Goal: Information Seeking & Learning: Learn about a topic

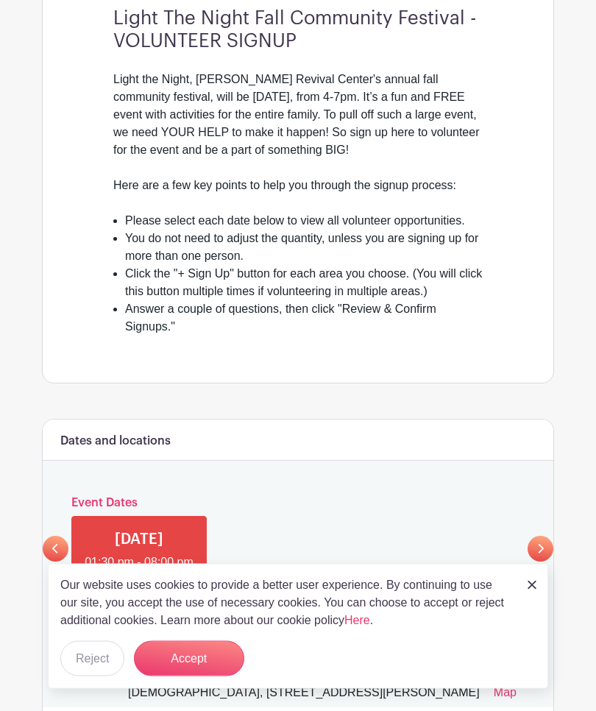
click at [202, 677] on button "Accept" at bounding box center [189, 658] width 110 height 35
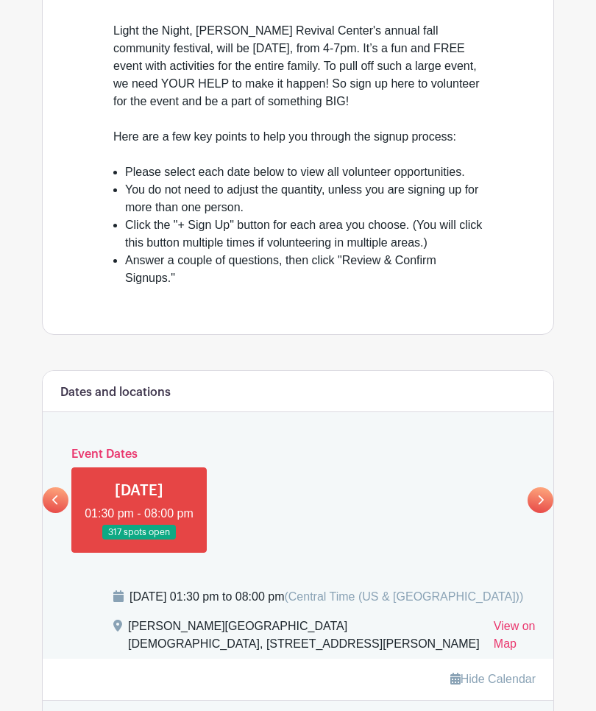
scroll to position [531, 0]
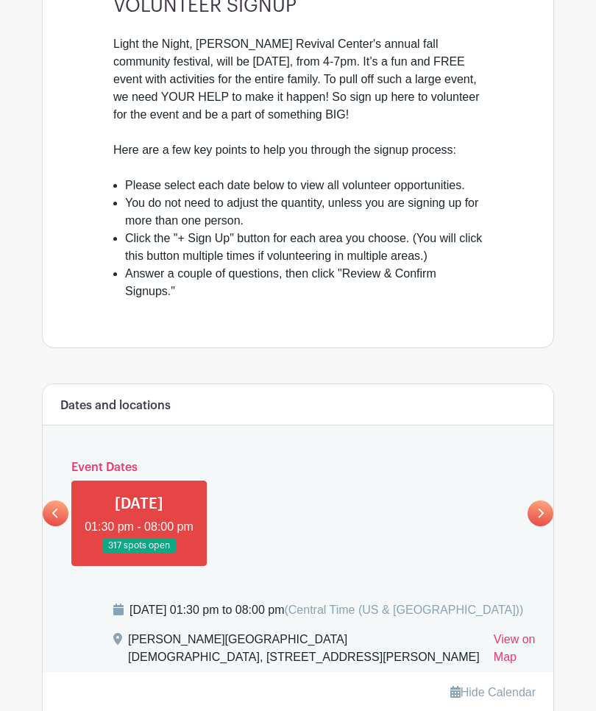
click at [139, 554] on link at bounding box center [139, 554] width 0 height 0
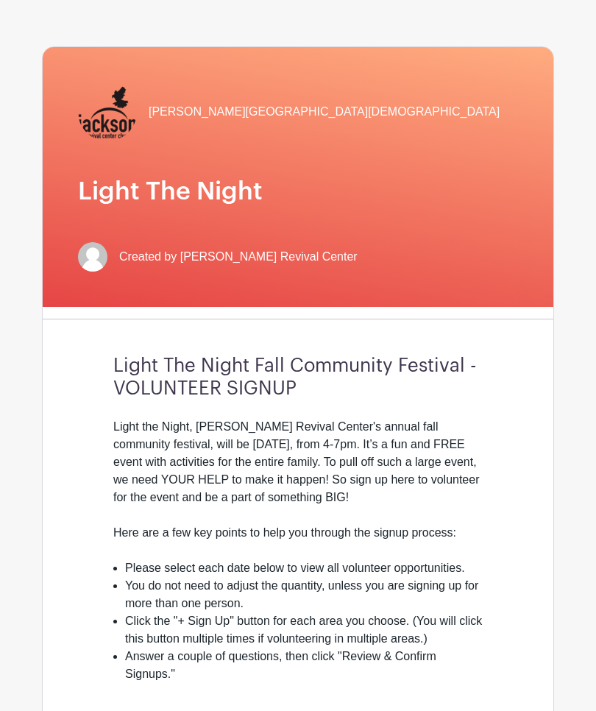
scroll to position [0, 0]
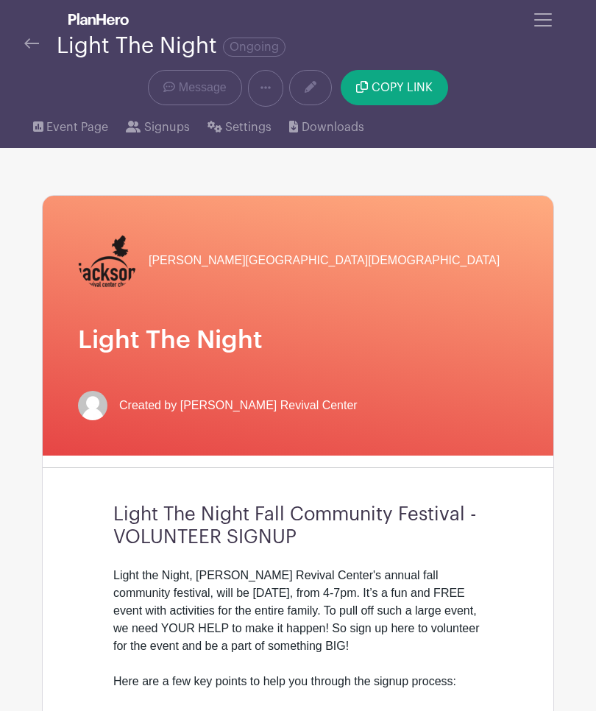
click at [542, 28] on span "Toggle navigation" at bounding box center [543, 20] width 22 height 22
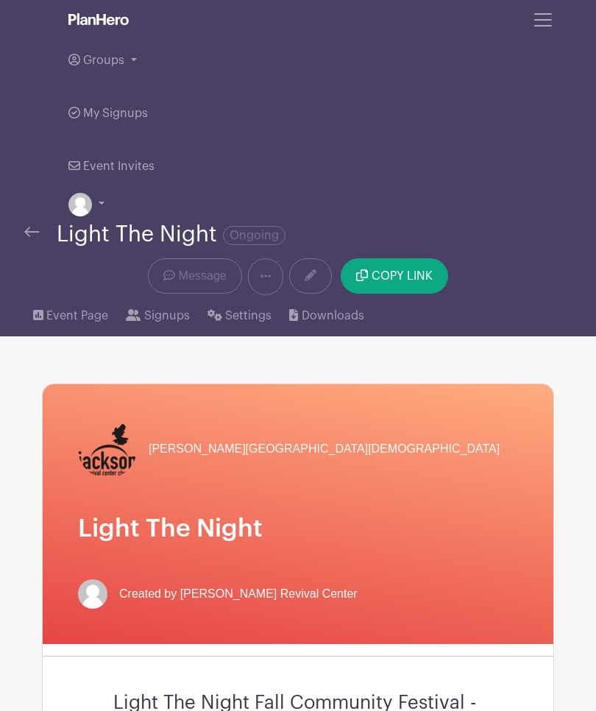
click at [553, 32] on button "Toggle navigation" at bounding box center [543, 20] width 40 height 28
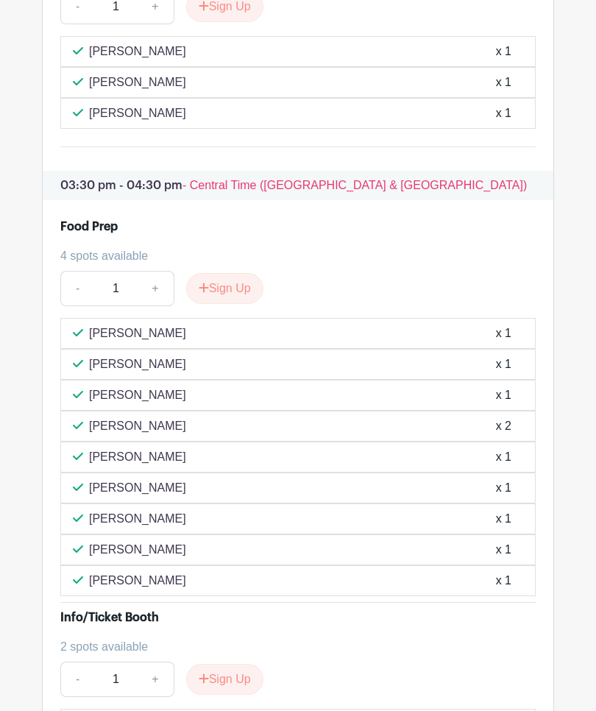
scroll to position [2353, 0]
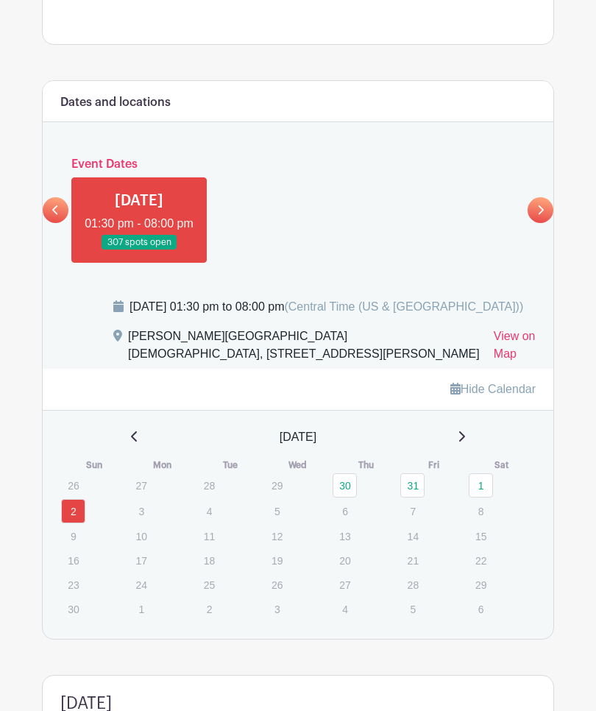
scroll to position [761, 0]
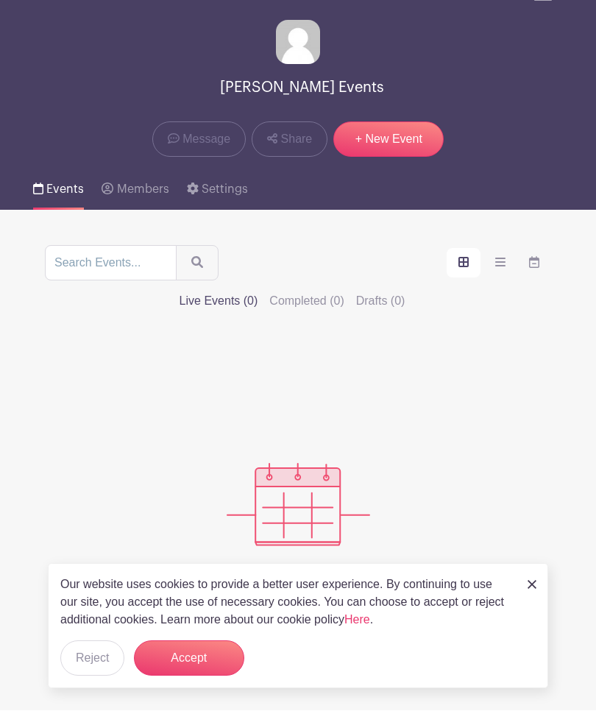
click at [202, 657] on button "Accept" at bounding box center [189, 658] width 110 height 35
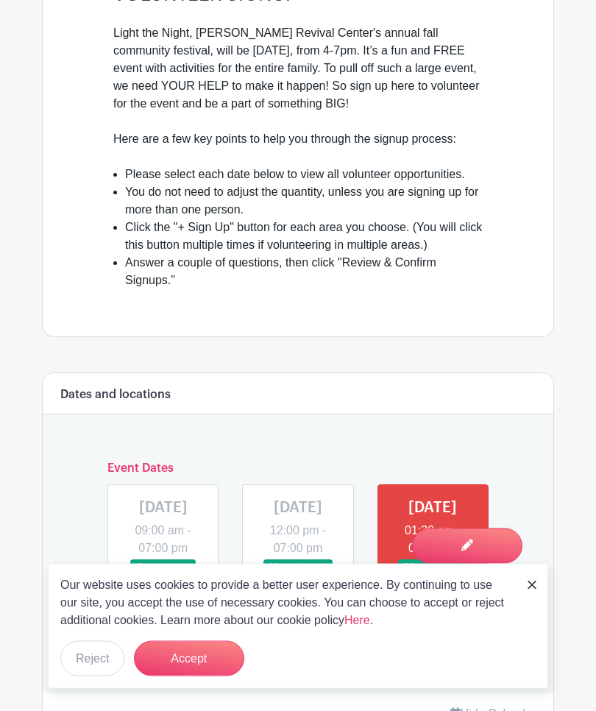
scroll to position [546, 0]
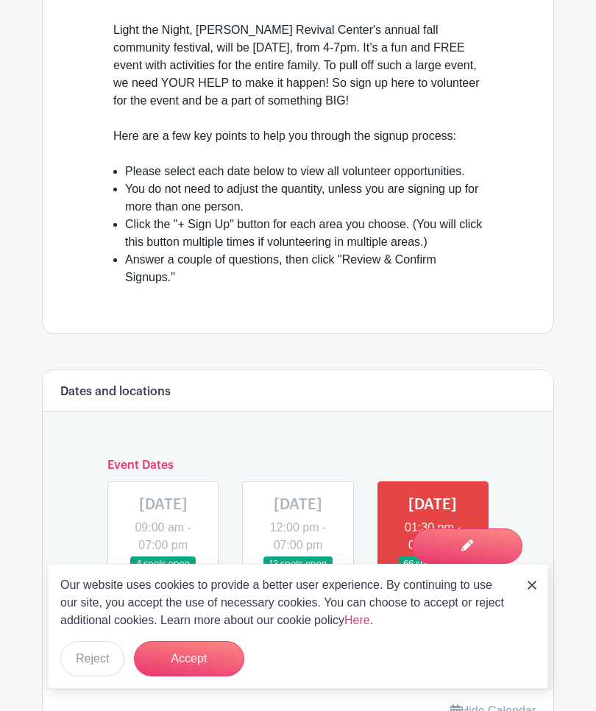
click at [203, 677] on button "Accept" at bounding box center [189, 658] width 110 height 35
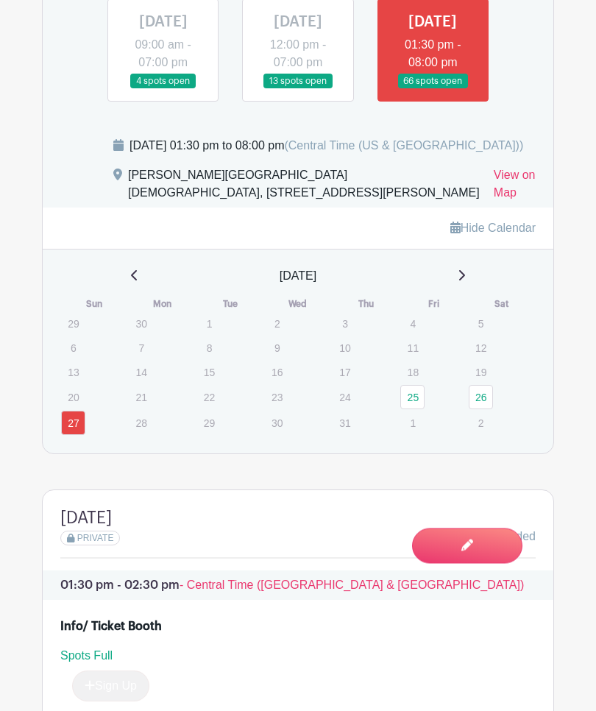
scroll to position [1040, 0]
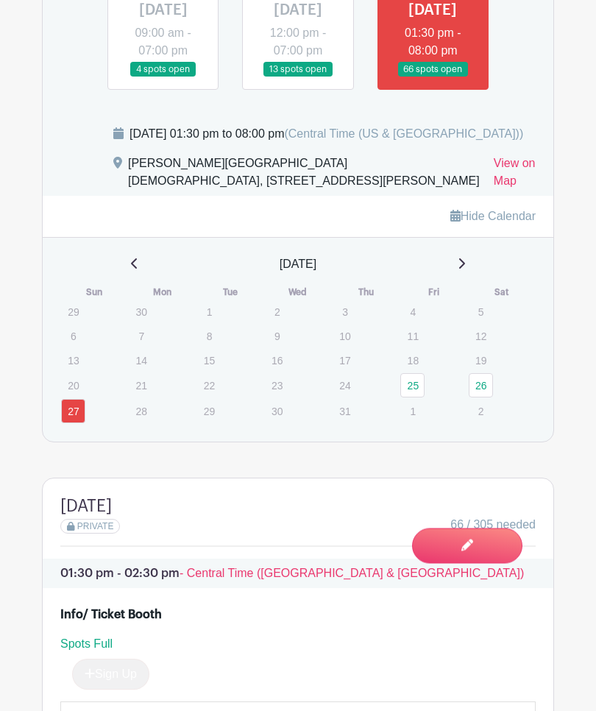
click at [465, 269] on icon at bounding box center [462, 264] width 6 height 10
click at [465, 270] on icon at bounding box center [461, 264] width 7 height 12
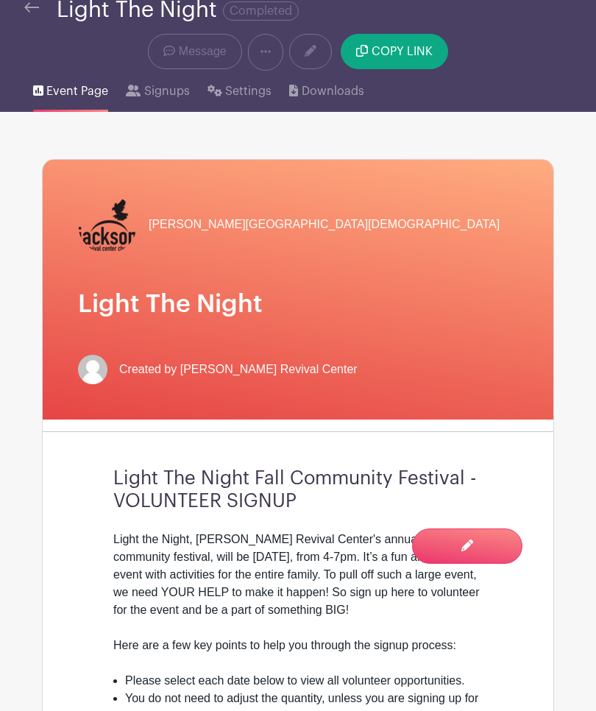
scroll to position [0, 0]
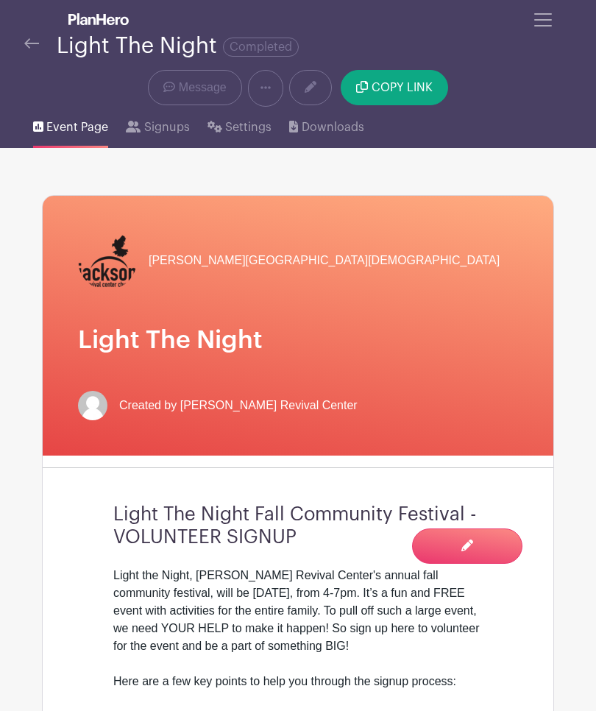
click at [26, 45] on img at bounding box center [31, 43] width 15 height 10
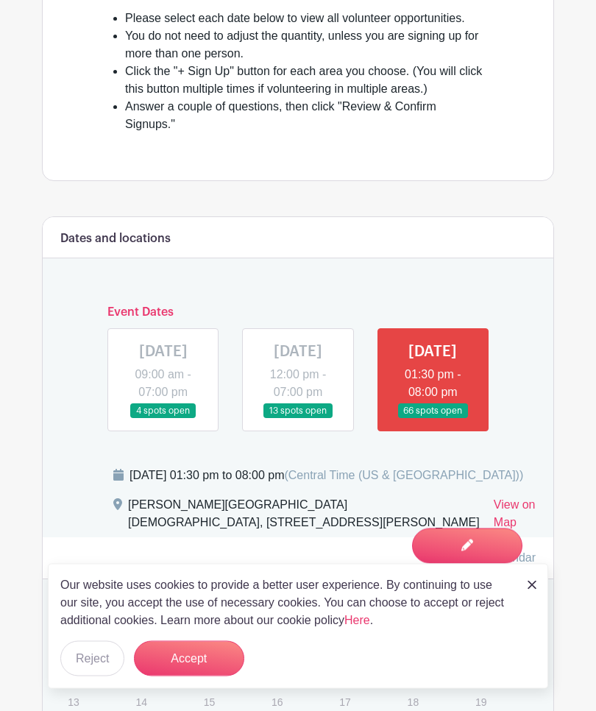
scroll to position [731, 0]
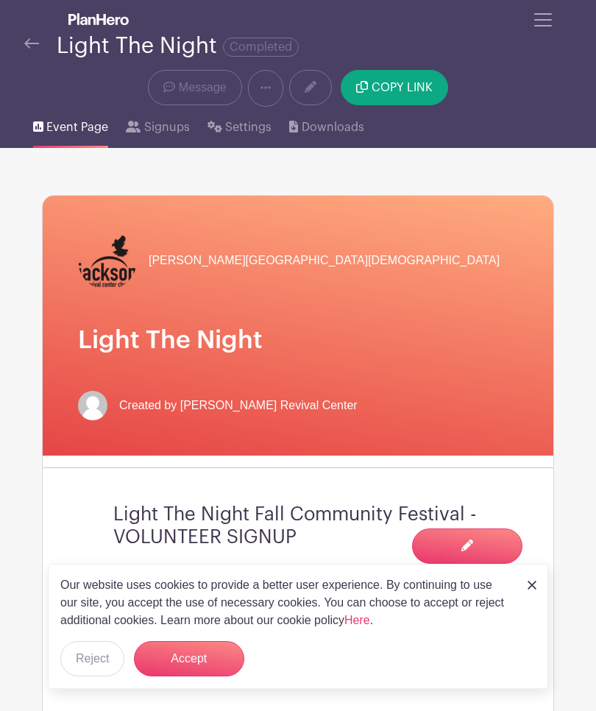
click at [551, 15] on span "Toggle navigation" at bounding box center [543, 20] width 22 height 22
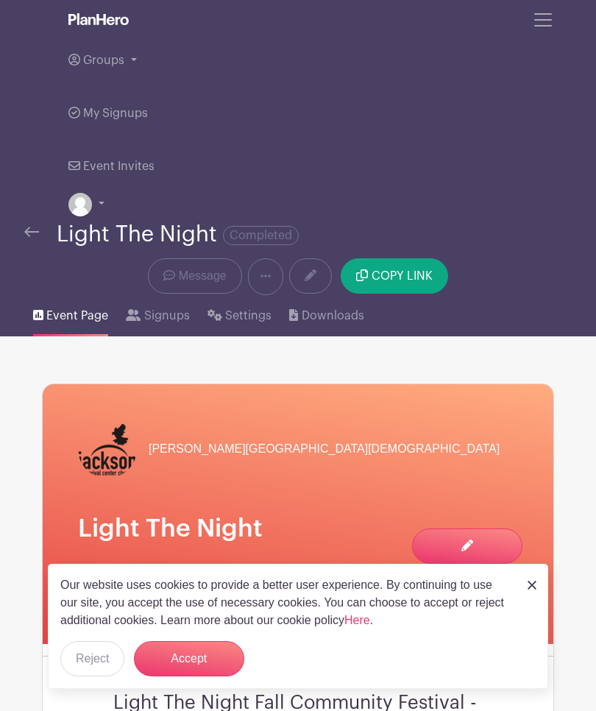
click at [124, 63] on link "Groups" at bounding box center [297, 60] width 459 height 53
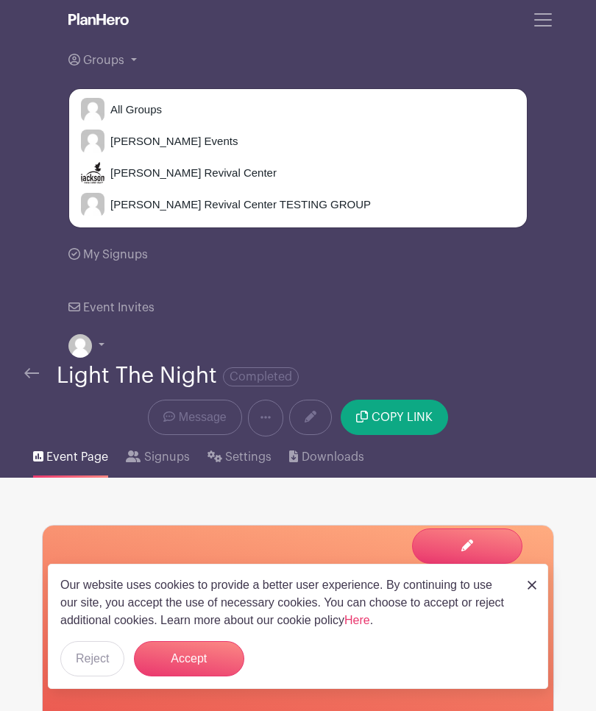
click at [200, 169] on span "[PERSON_NAME] Revival Center" at bounding box center [191, 173] width 172 height 17
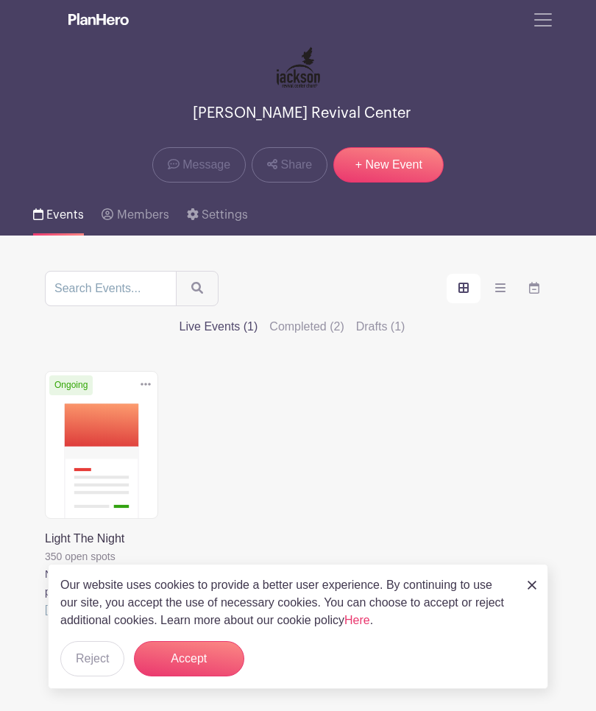
click at [189, 657] on button "Accept" at bounding box center [189, 658] width 110 height 35
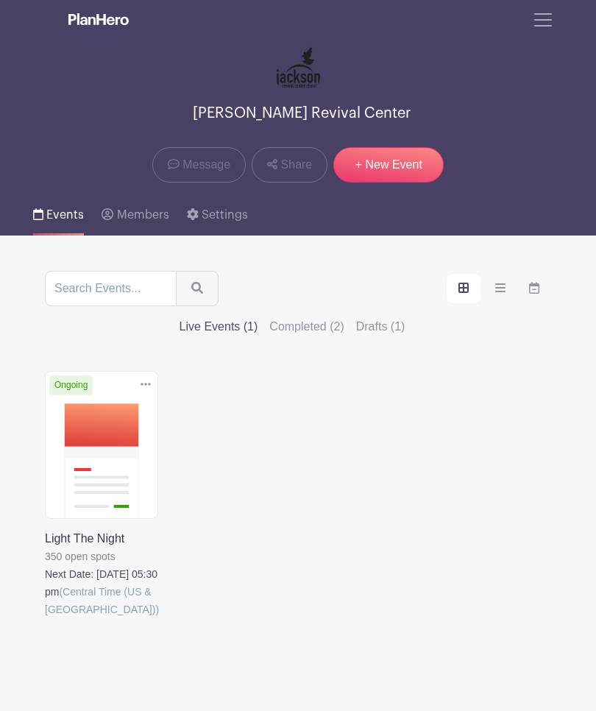
click at [45, 618] on link at bounding box center [45, 618] width 0 height 0
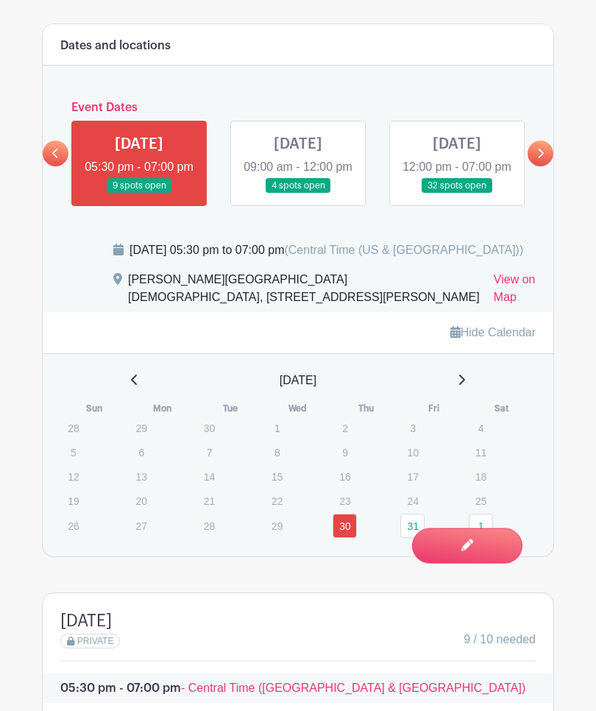
scroll to position [892, 0]
click at [543, 159] on icon at bounding box center [540, 153] width 7 height 11
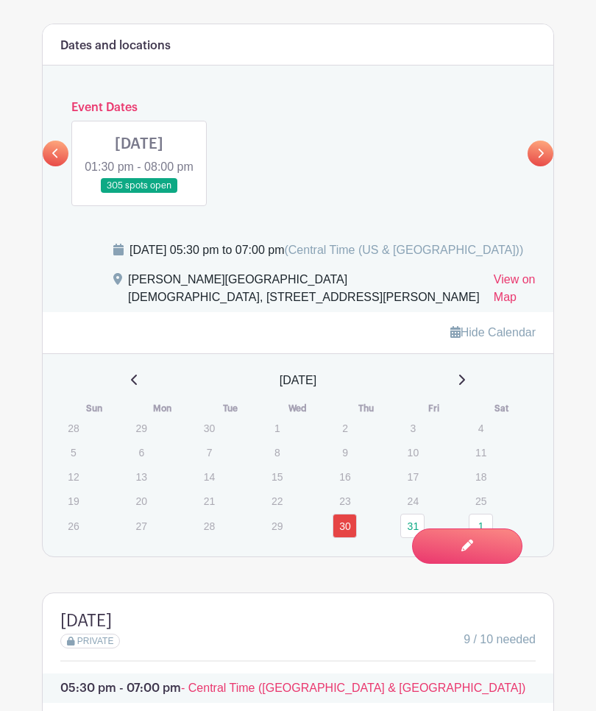
click at [139, 194] on link at bounding box center [139, 194] width 0 height 0
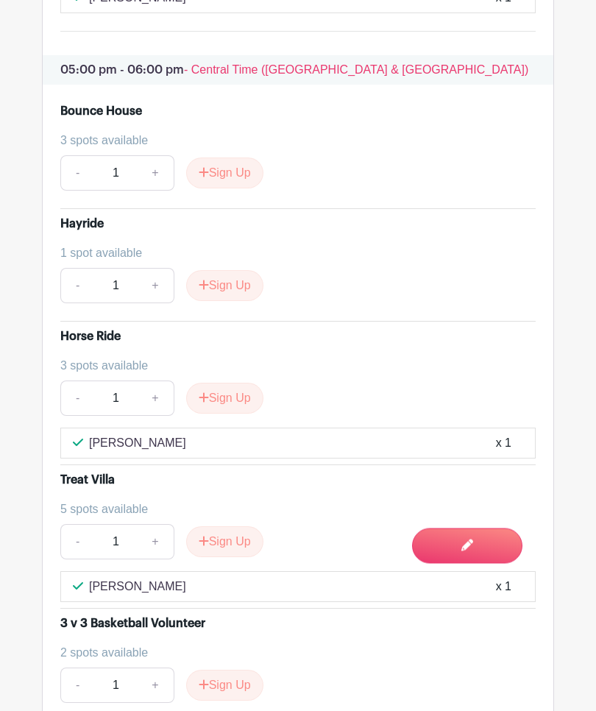
scroll to position [5914, 0]
